Goal: Navigation & Orientation: Find specific page/section

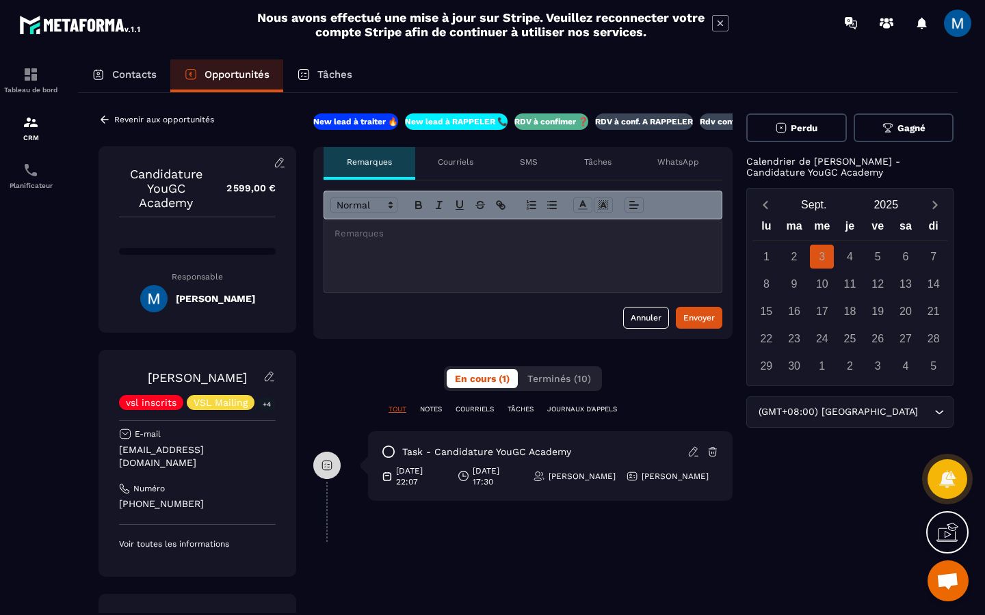
scroll to position [0, 25]
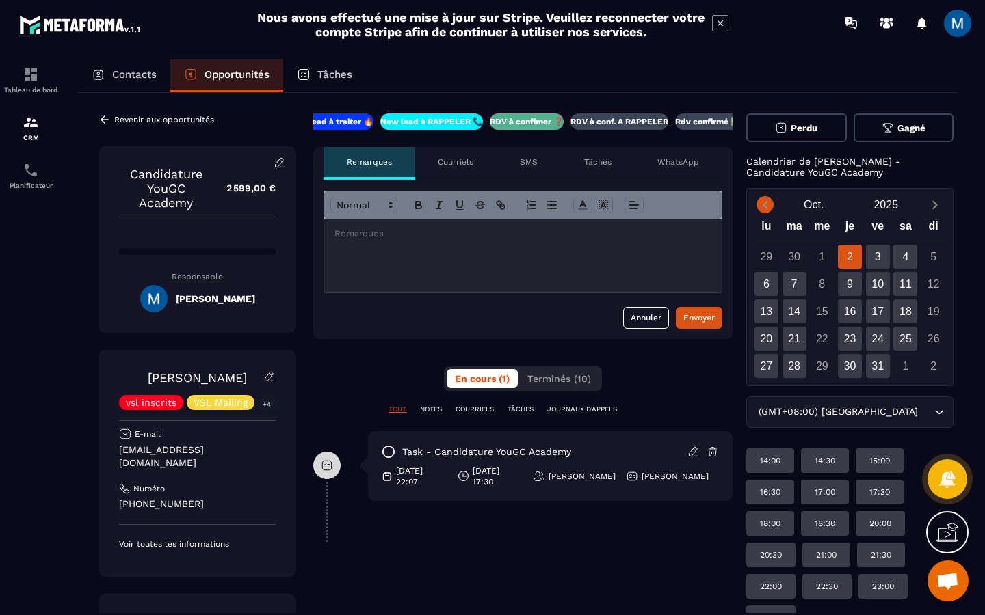
click at [765, 209] on icon "Previous month" at bounding box center [764, 205] width 5 height 8
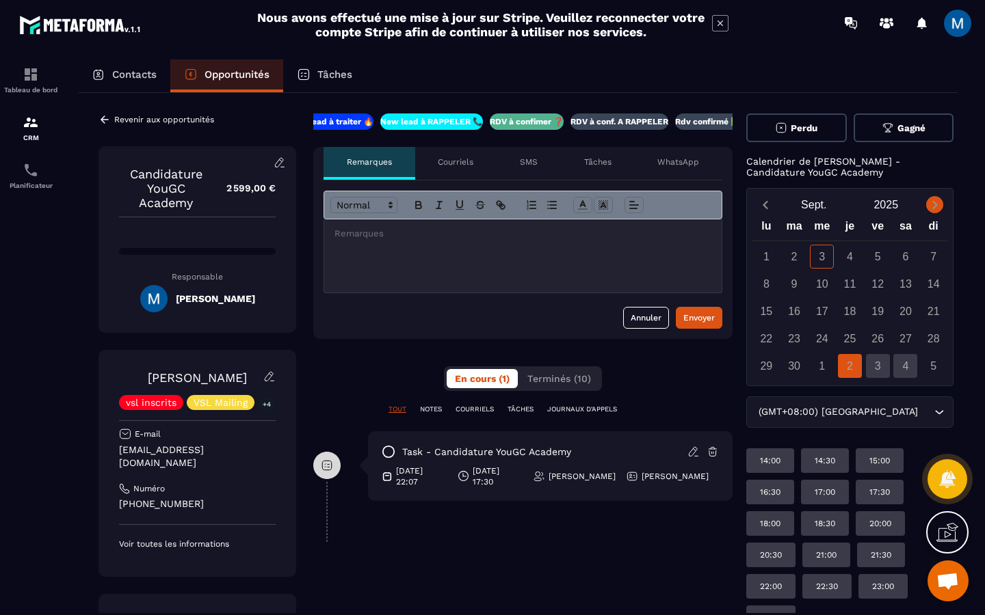
click at [928, 209] on icon "Next month" at bounding box center [935, 205] width 14 height 14
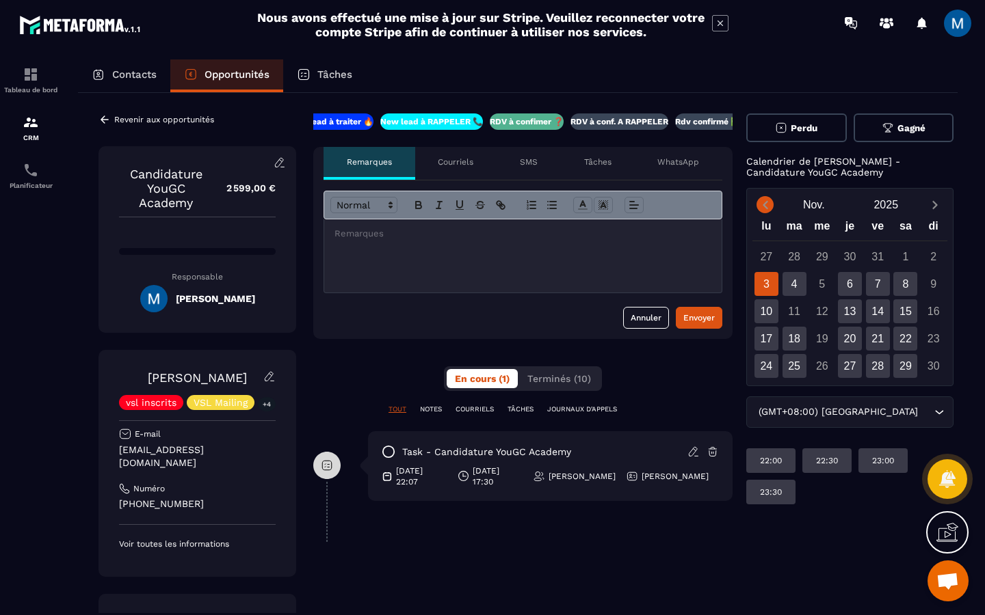
click at [767, 198] on icon "Previous month" at bounding box center [765, 205] width 14 height 14
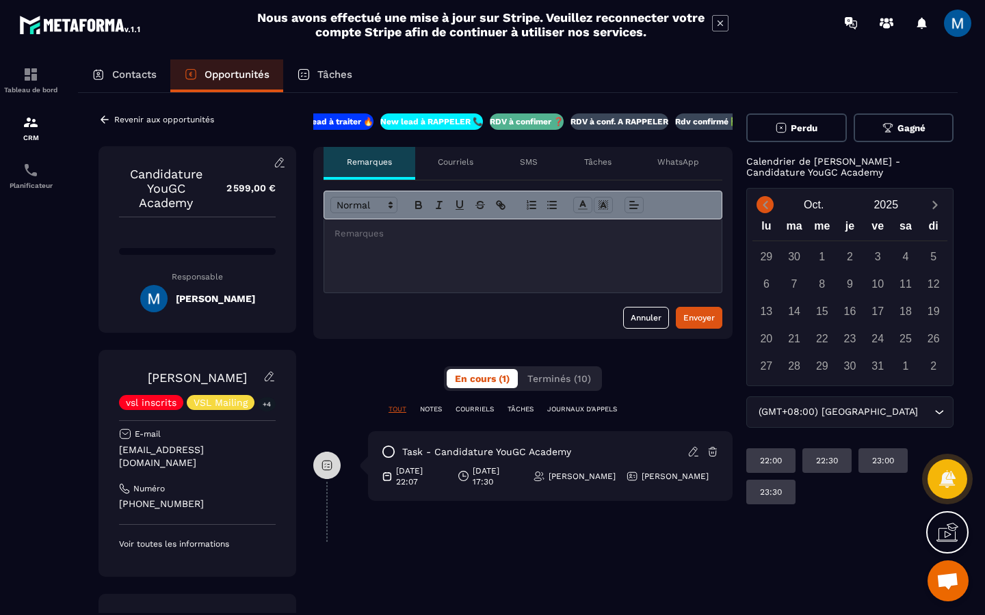
click at [766, 209] on icon "Previous month" at bounding box center [765, 205] width 14 height 14
click at [922, 207] on button "Next month" at bounding box center [934, 205] width 25 height 18
click at [928, 207] on icon "Next month" at bounding box center [935, 205] width 14 height 14
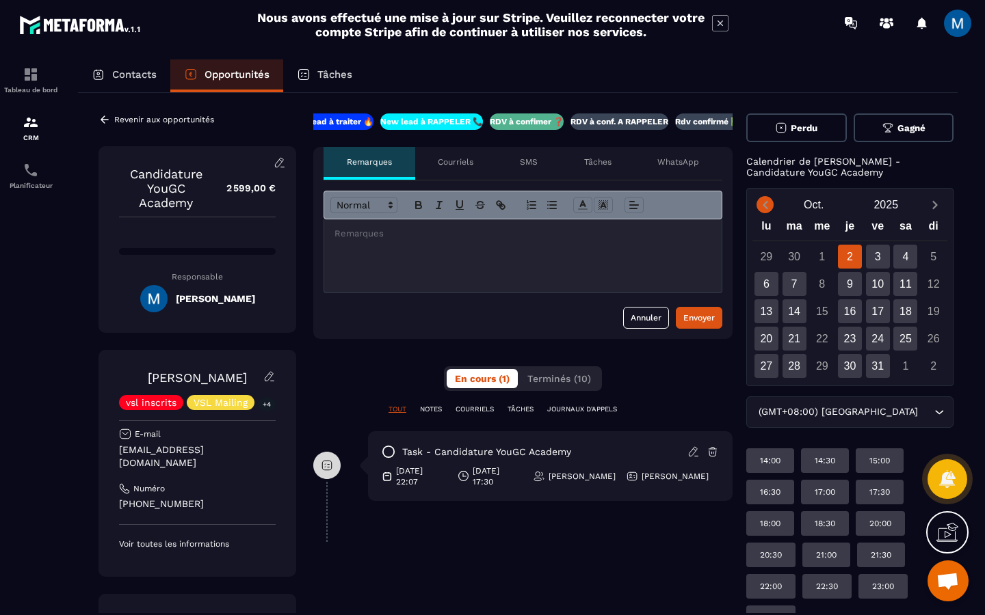
click at [765, 209] on icon "Previous month" at bounding box center [765, 205] width 14 height 14
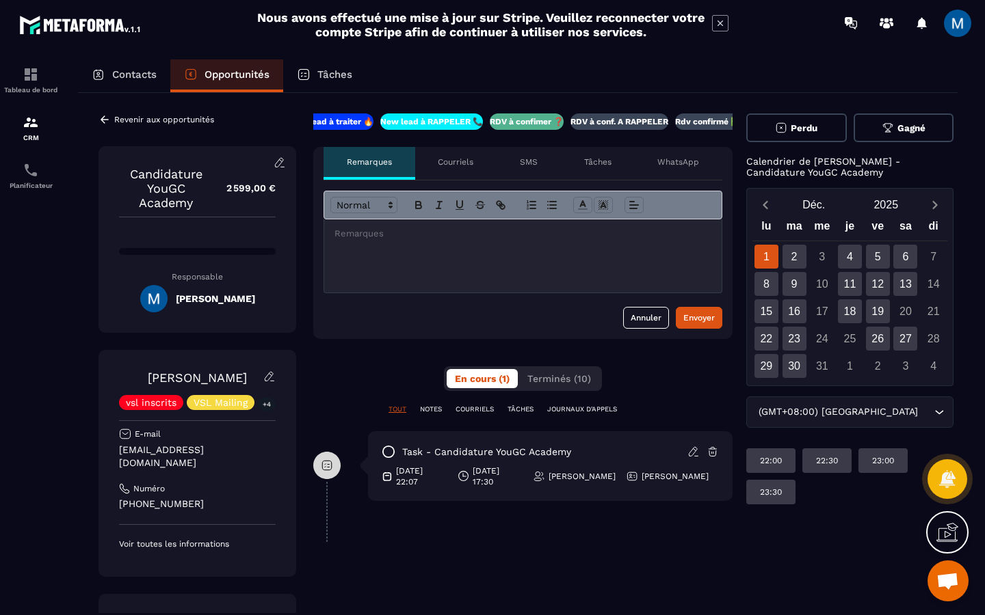
click at [775, 205] on button "Previous month" at bounding box center [764, 205] width 25 height 18
click at [763, 207] on icon "Previous month" at bounding box center [764, 205] width 5 height 8
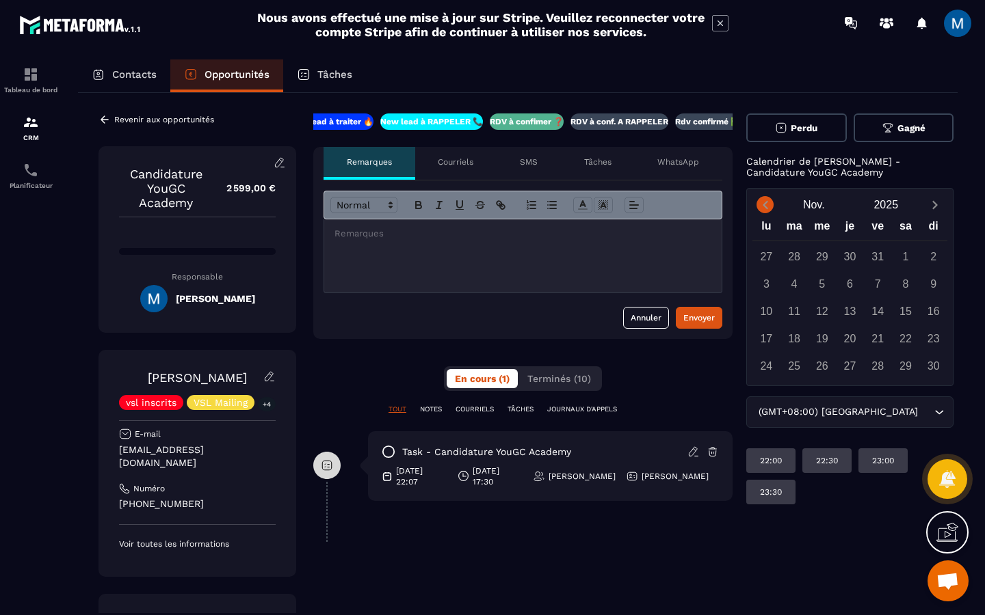
click at [766, 202] on icon "Previous month" at bounding box center [765, 205] width 14 height 14
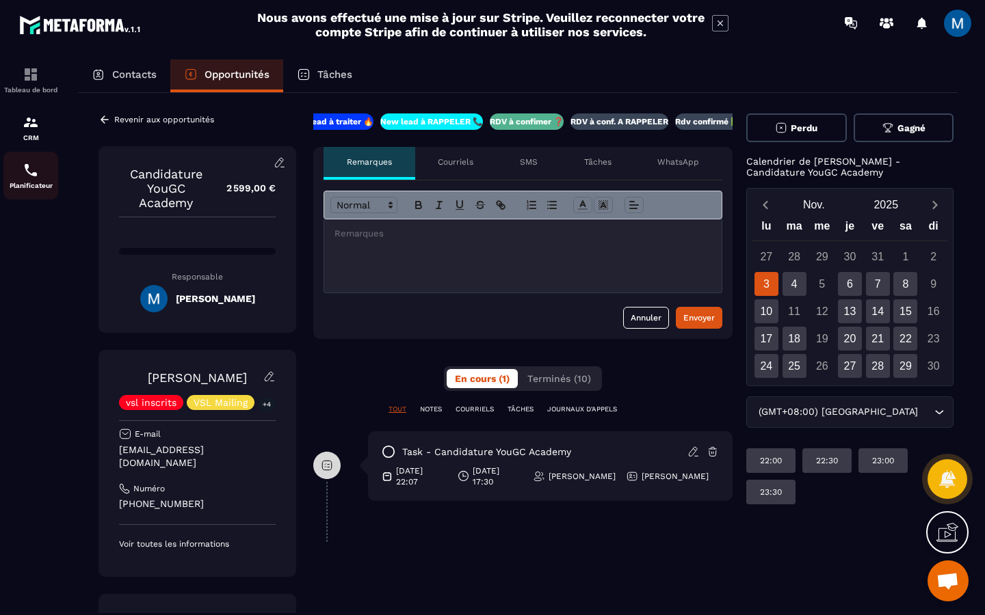
click at [29, 187] on p "Planificateur" at bounding box center [30, 186] width 55 height 8
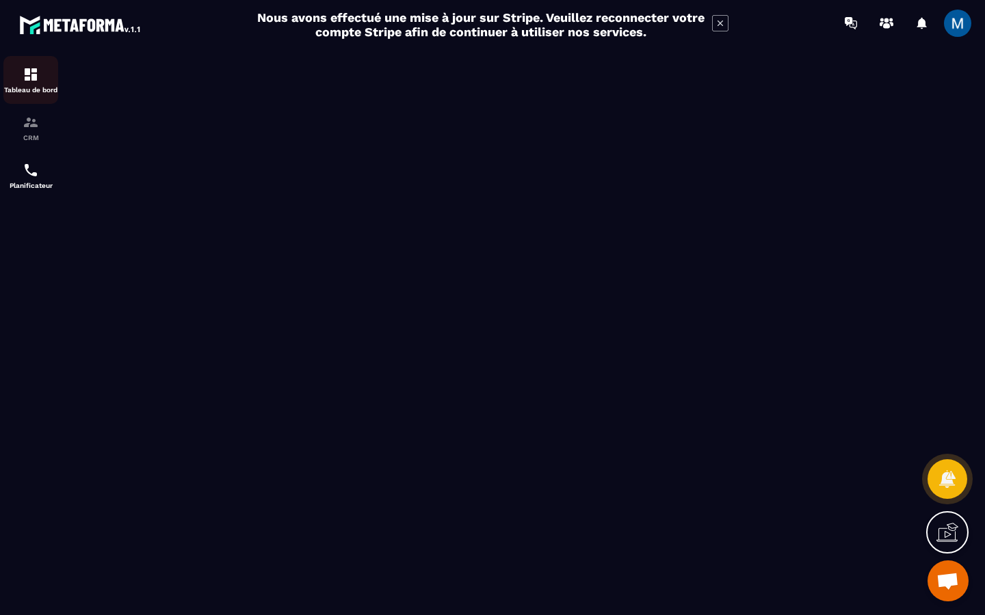
click at [20, 81] on div "Tableau de bord" at bounding box center [30, 79] width 55 height 27
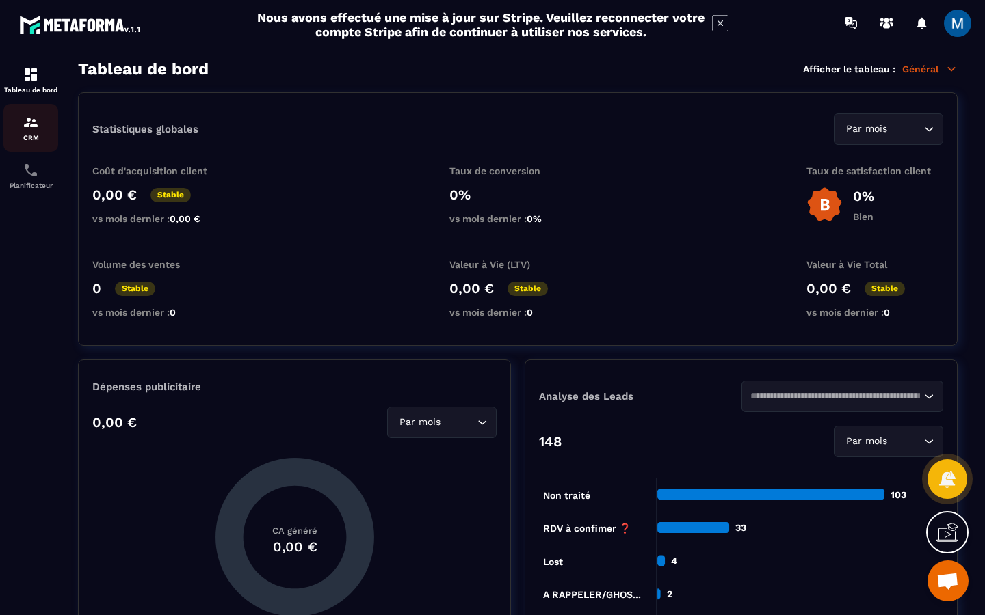
click at [31, 123] on img at bounding box center [31, 122] width 16 height 16
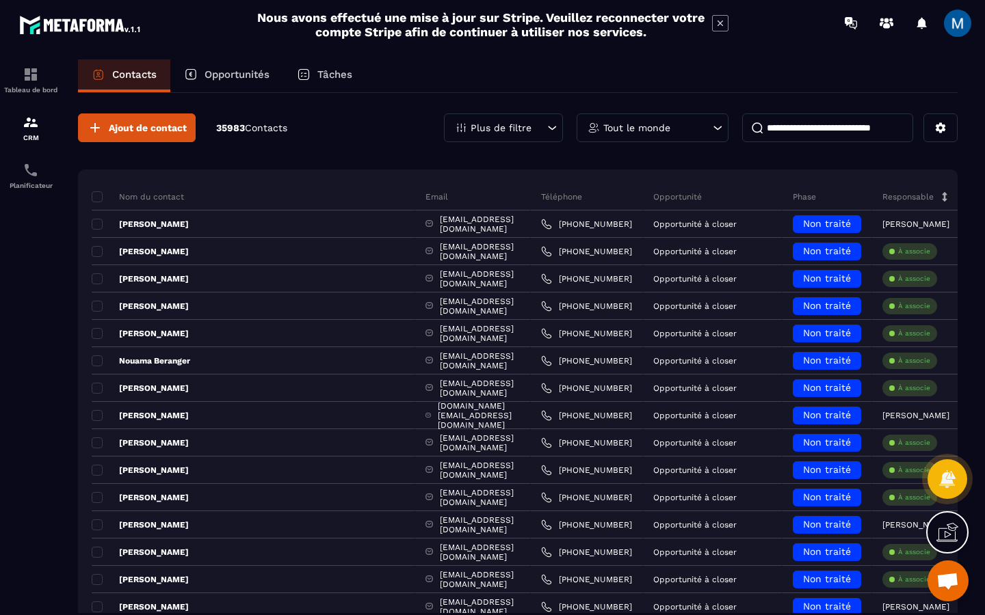
click at [254, 86] on div "Opportunités" at bounding box center [226, 75] width 113 height 33
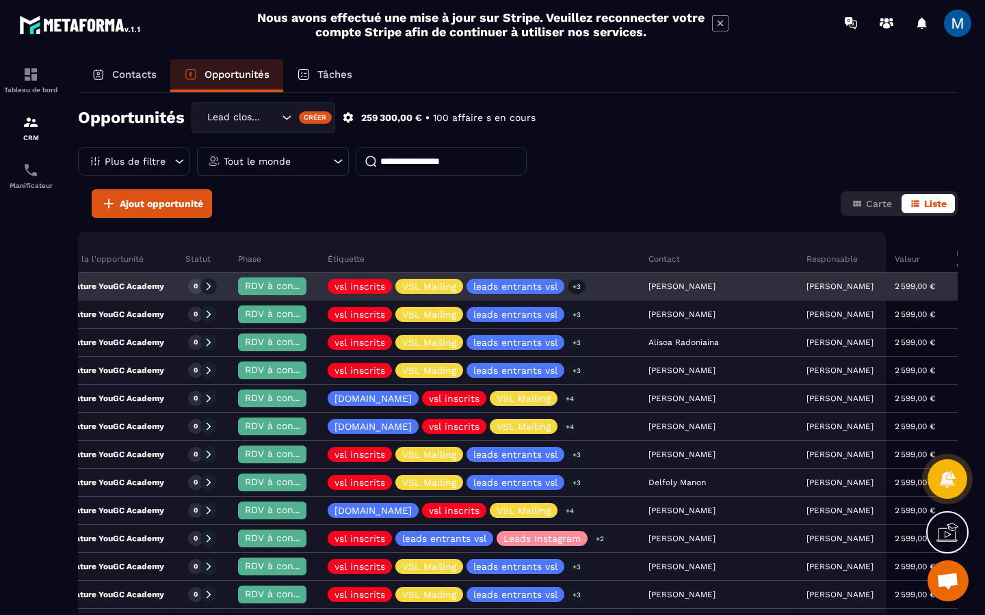
scroll to position [0, 104]
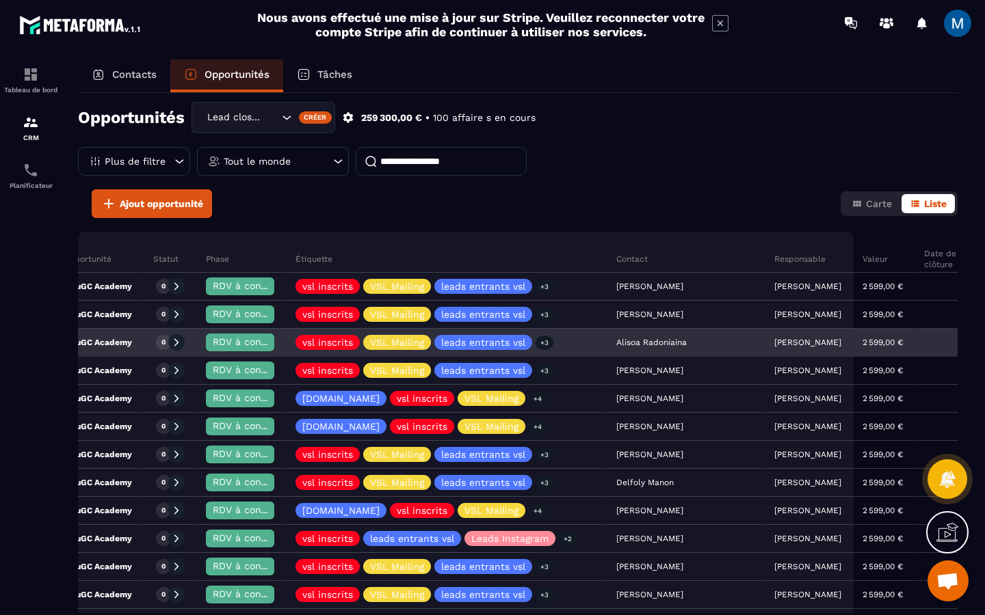
click at [140, 343] on div "Candidature YouGC Academy" at bounding box center [65, 343] width 155 height 27
